Goal: Task Accomplishment & Management: Manage account settings

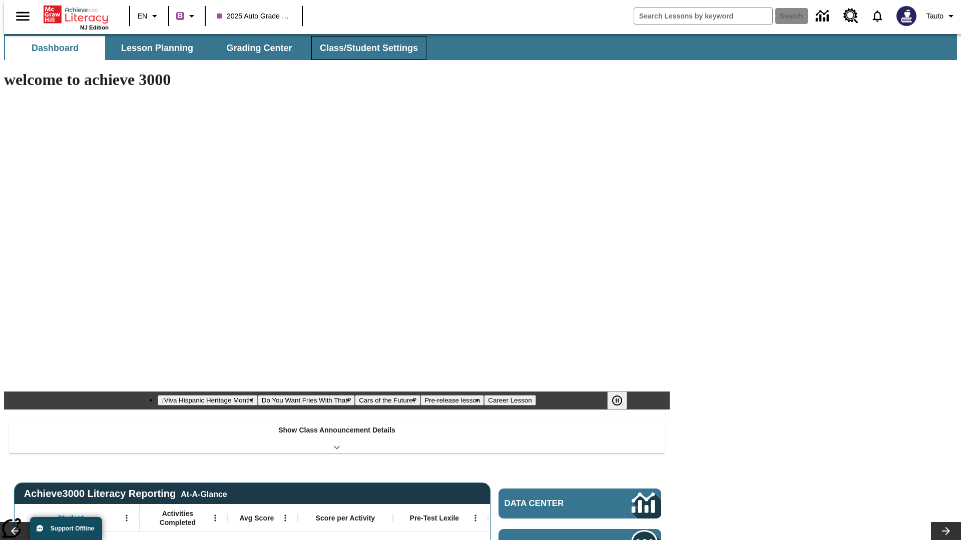
click at [363, 48] on span "Class/Student Settings" at bounding box center [369, 49] width 98 height 12
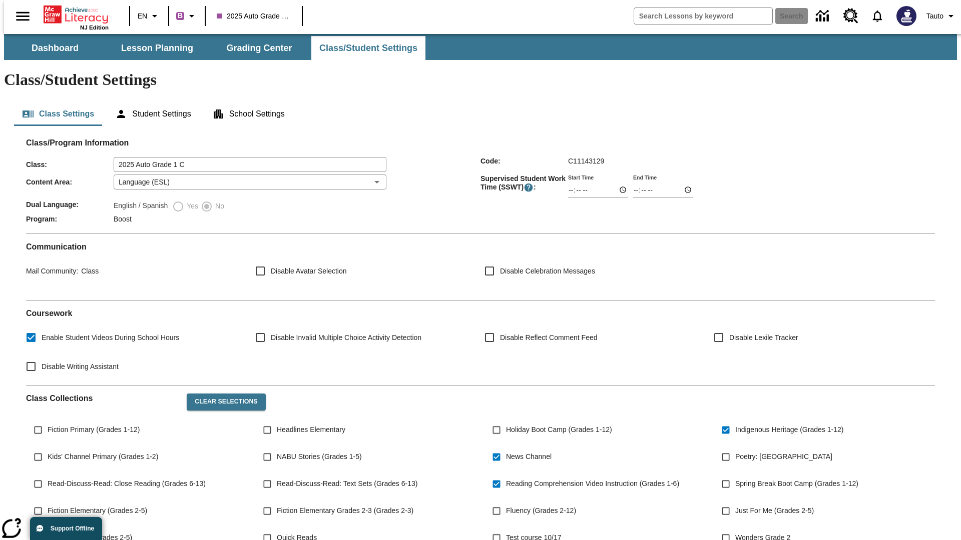
click at [54, 102] on button "Class Settings" at bounding box center [58, 114] width 88 height 24
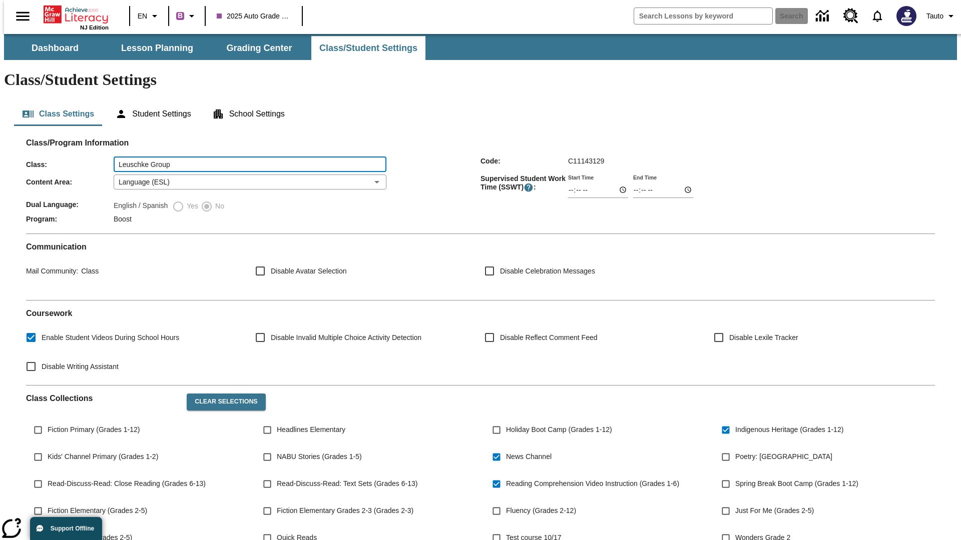
type input "Leuschke Group"
type input "06:00"
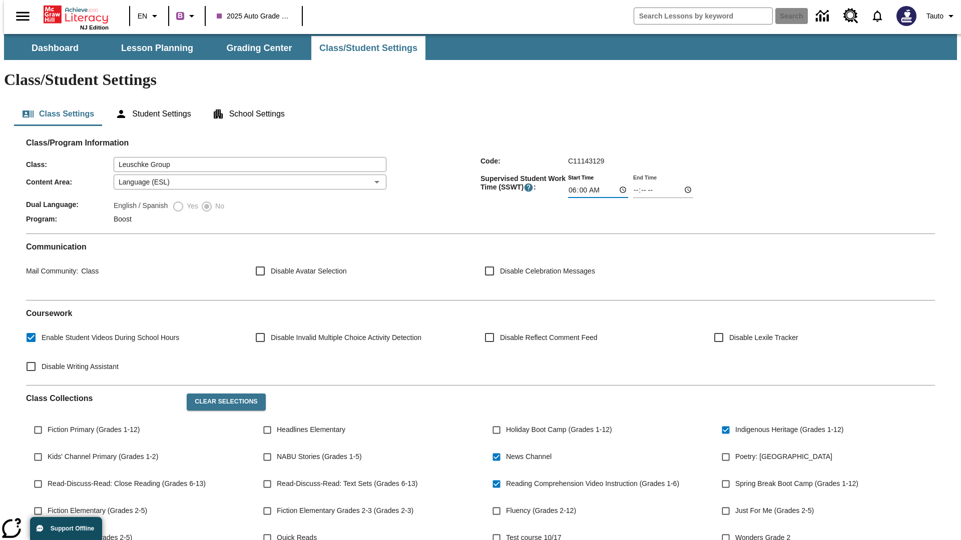
type input "06:01"
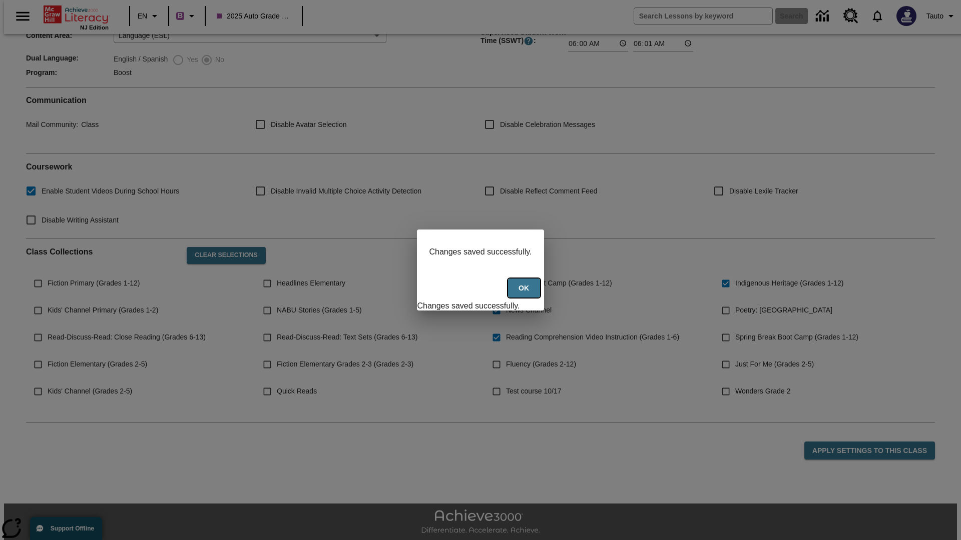
click at [525, 294] on button "Ok" at bounding box center [524, 289] width 32 height 20
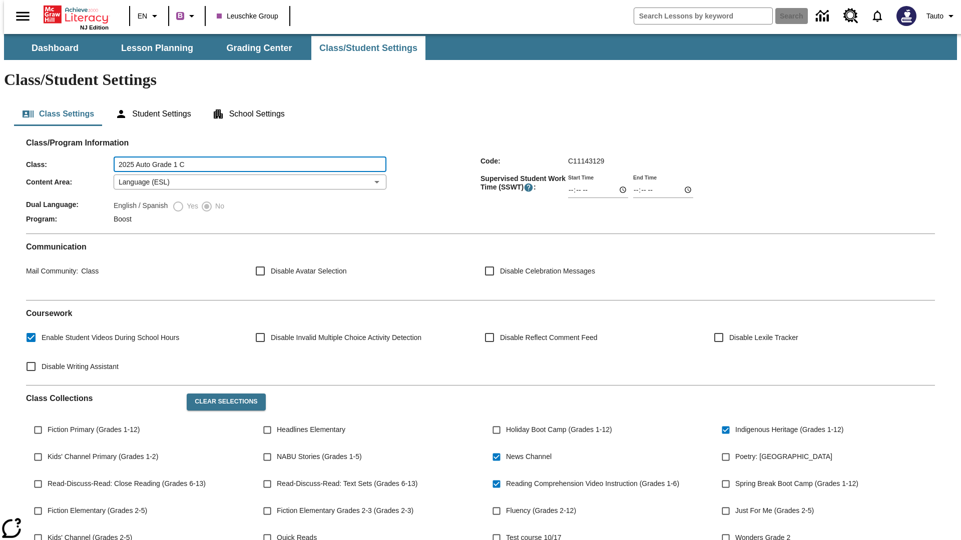
type input "2025 Auto Grade 1 C"
type input "06:00"
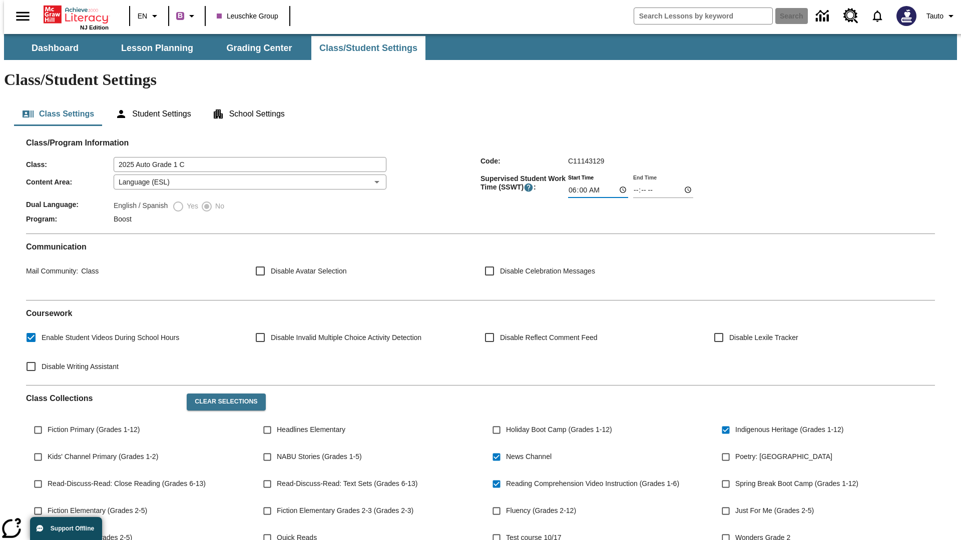
type input "06:01"
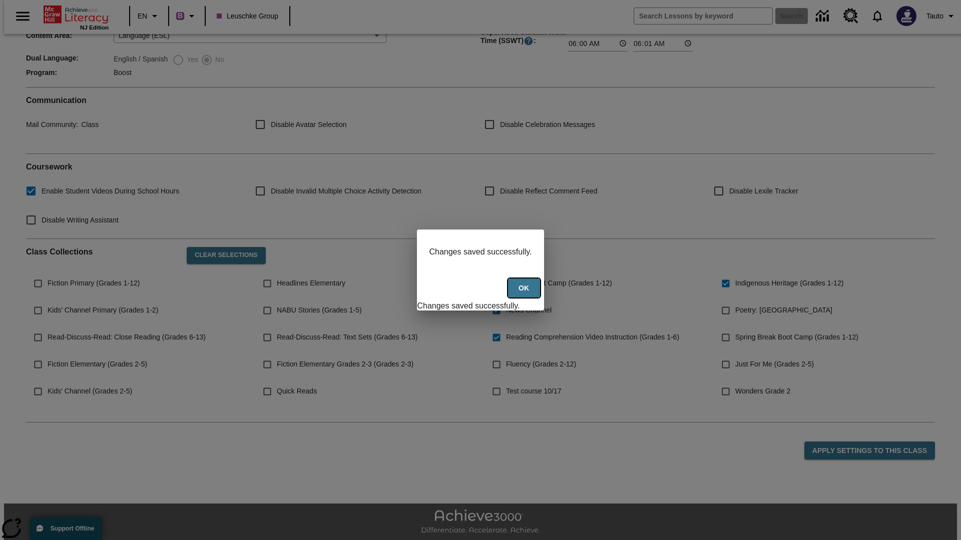
click at [525, 294] on button "Ok" at bounding box center [524, 289] width 32 height 20
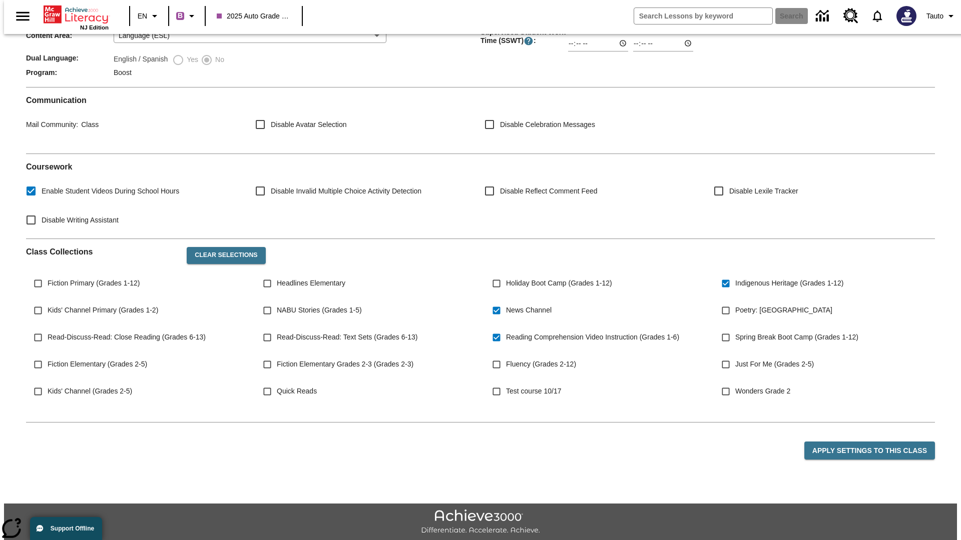
scroll to position [147, 0]
click at [247, 153] on body "Skip to main content NJ Edition EN B 2025 Auto Grade 1 C Search Tauto Dashboard…" at bounding box center [480, 227] width 953 height 681
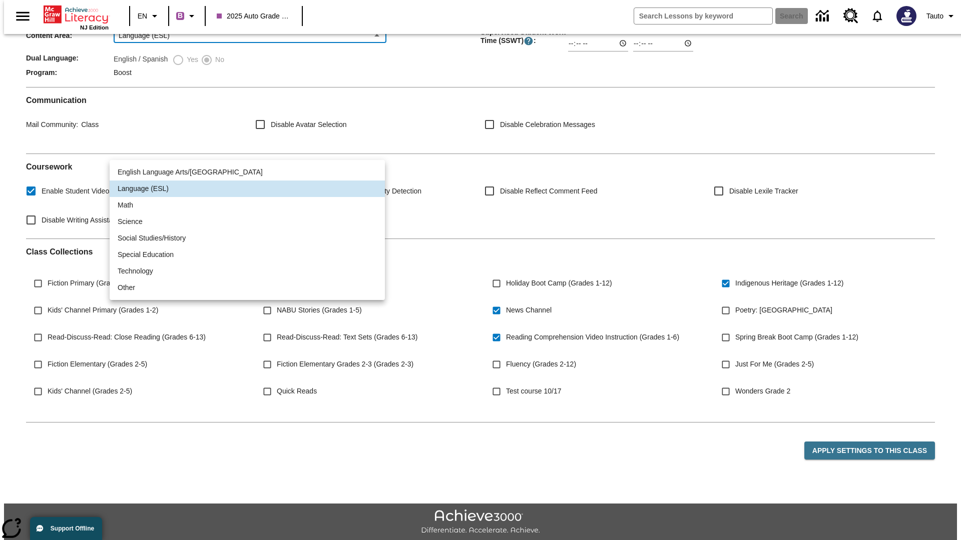
scroll to position [0, 0]
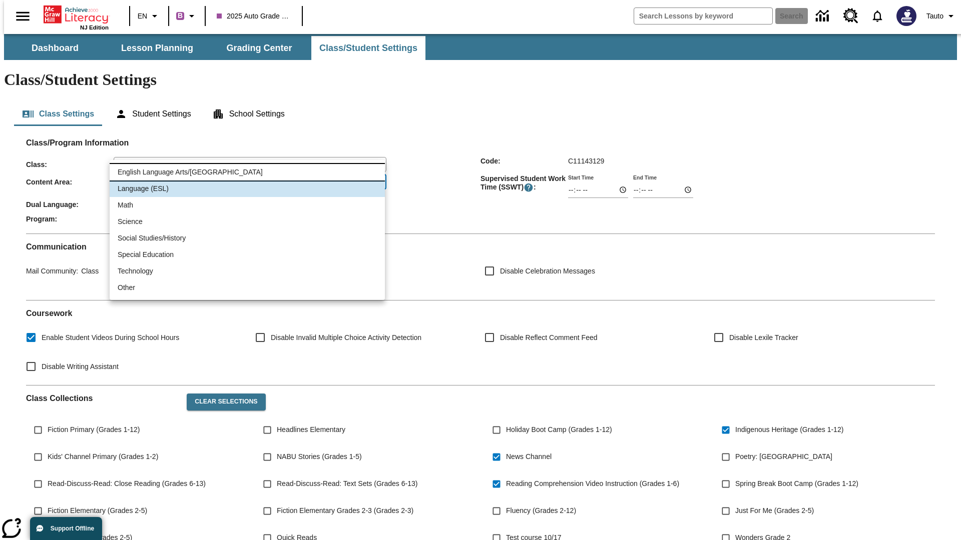
click at [247, 172] on li "English Language Arts/[GEOGRAPHIC_DATA]" at bounding box center [247, 172] width 275 height 17
type input "1"
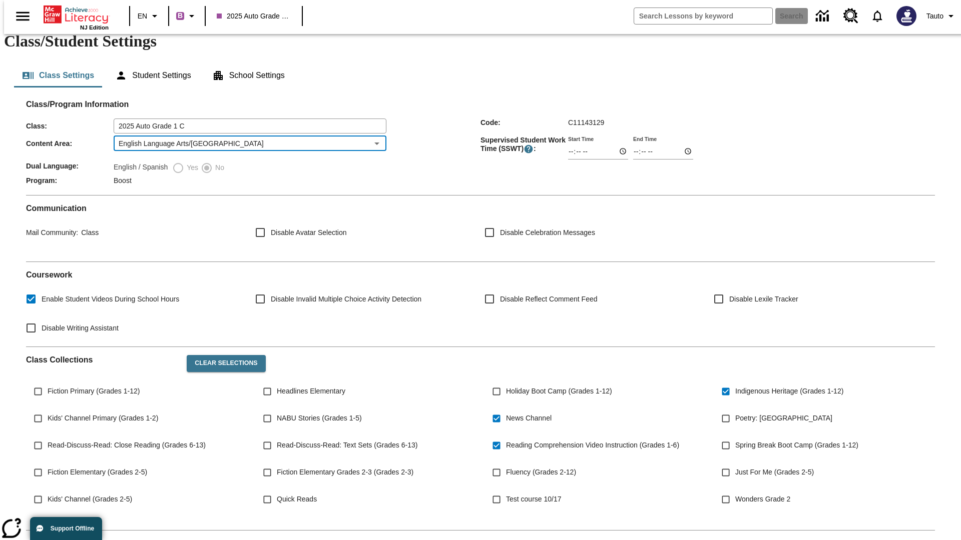
scroll to position [147, 0]
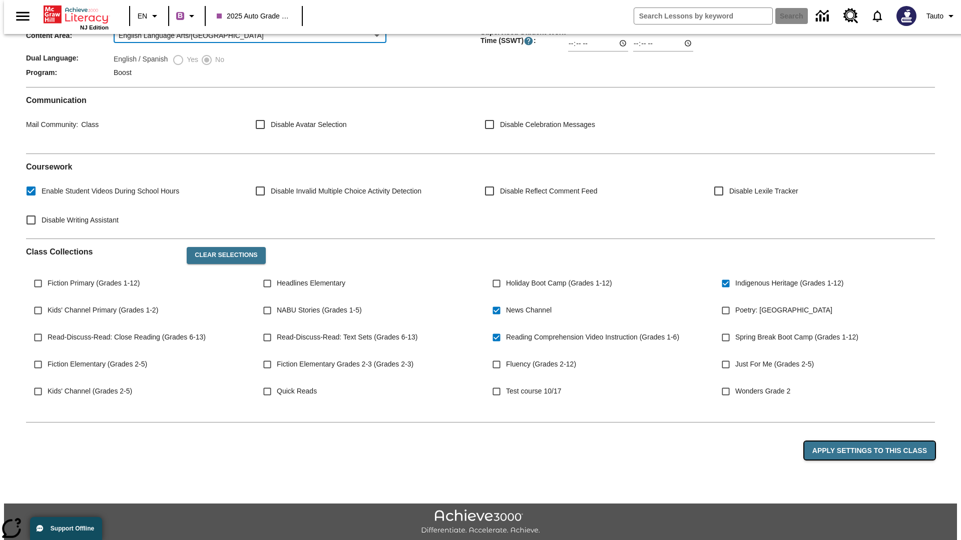
click at [875, 442] on button "Apply Settings to this Class" at bounding box center [869, 451] width 131 height 19
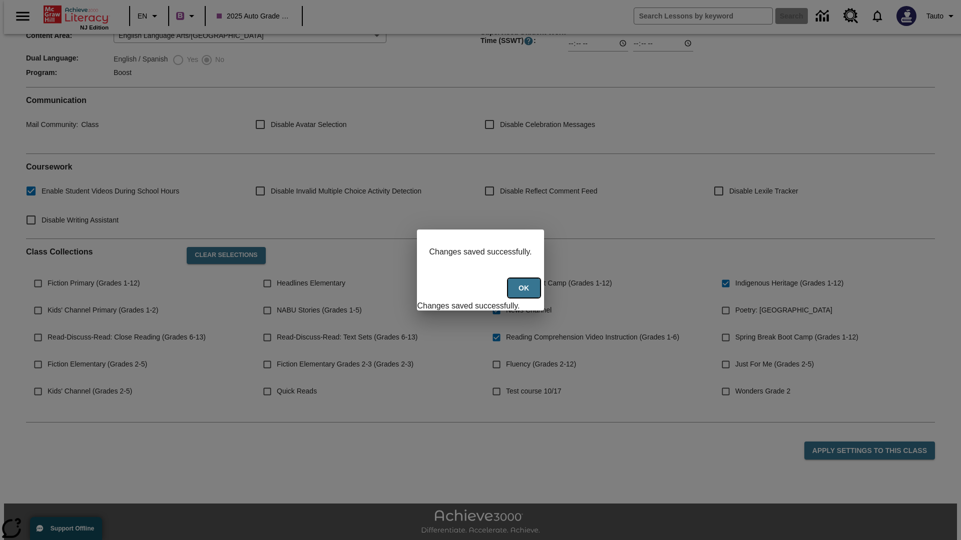
click at [525, 294] on button "Ok" at bounding box center [524, 289] width 32 height 20
